Goal: Task Accomplishment & Management: Manage account settings

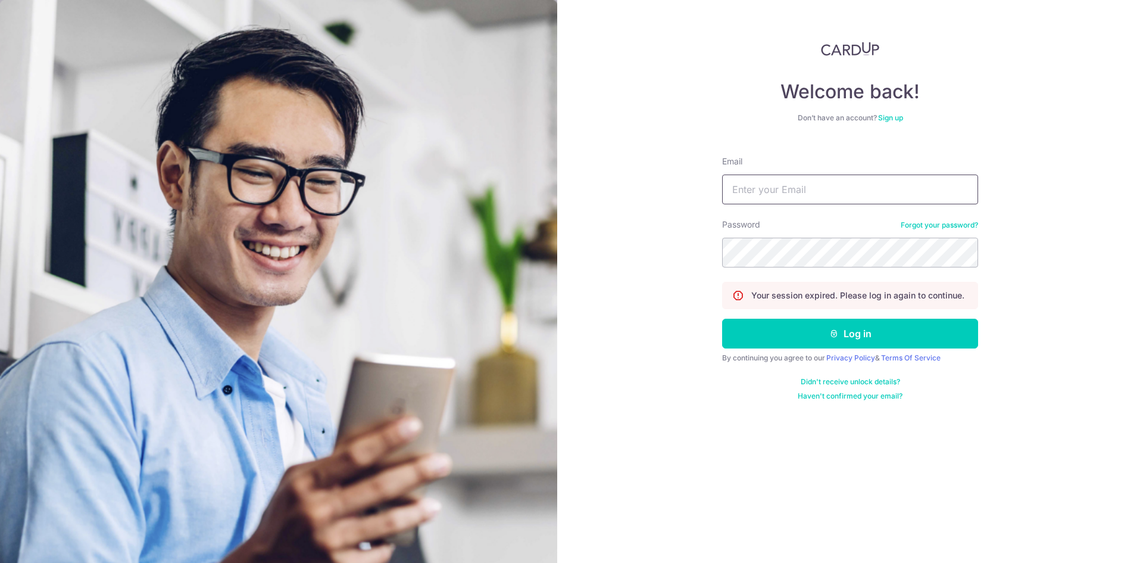
click at [749, 191] on input "Email" at bounding box center [850, 189] width 256 height 30
type input "[PERSON_NAME][EMAIL_ADDRESS][DOMAIN_NAME]"
click at [722, 319] on button "Log in" at bounding box center [850, 334] width 256 height 30
